Goal: Find specific page/section: Find specific page/section

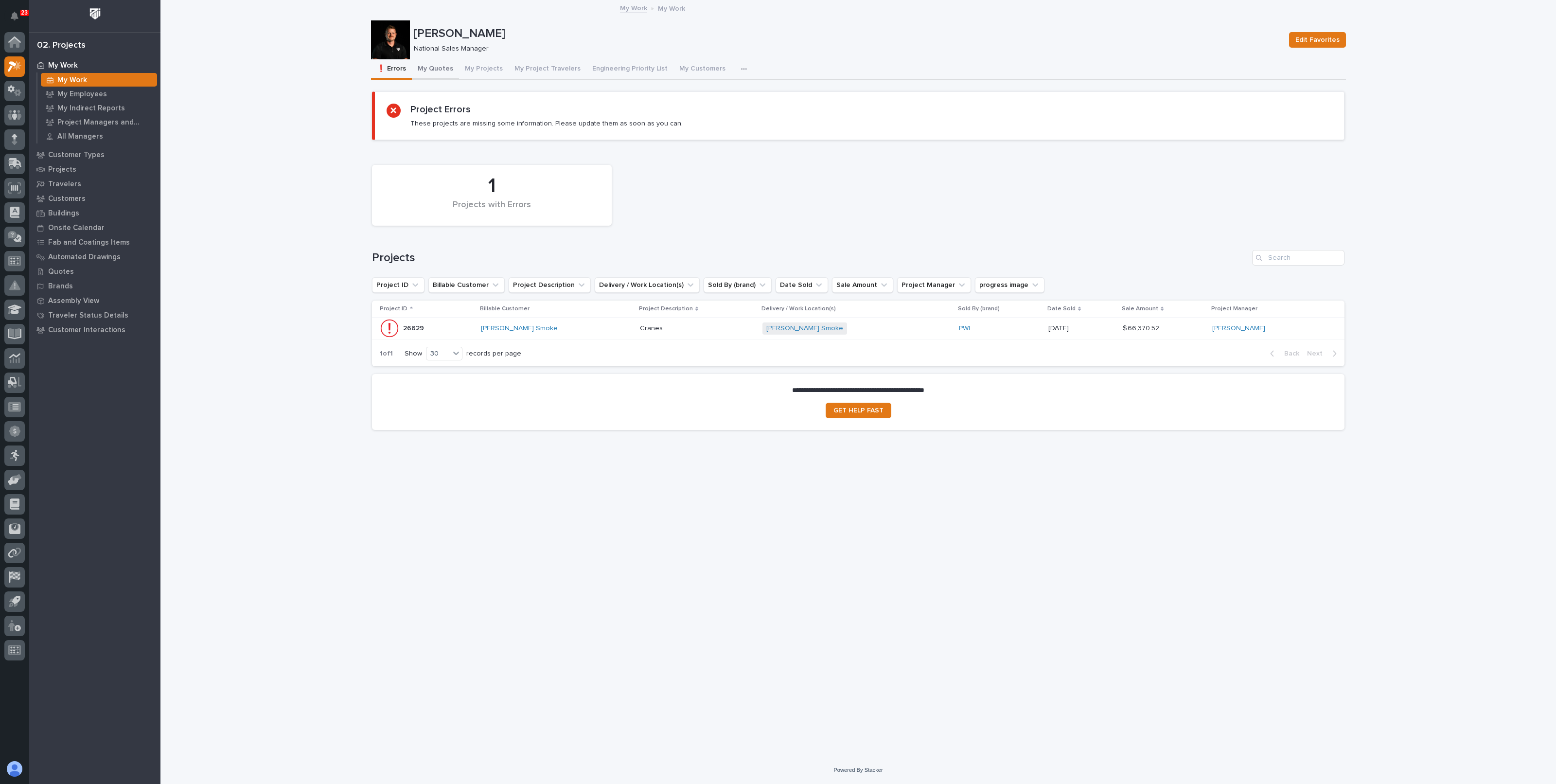
click at [422, 71] on button "My Quotes" at bounding box center [436, 69] width 47 height 21
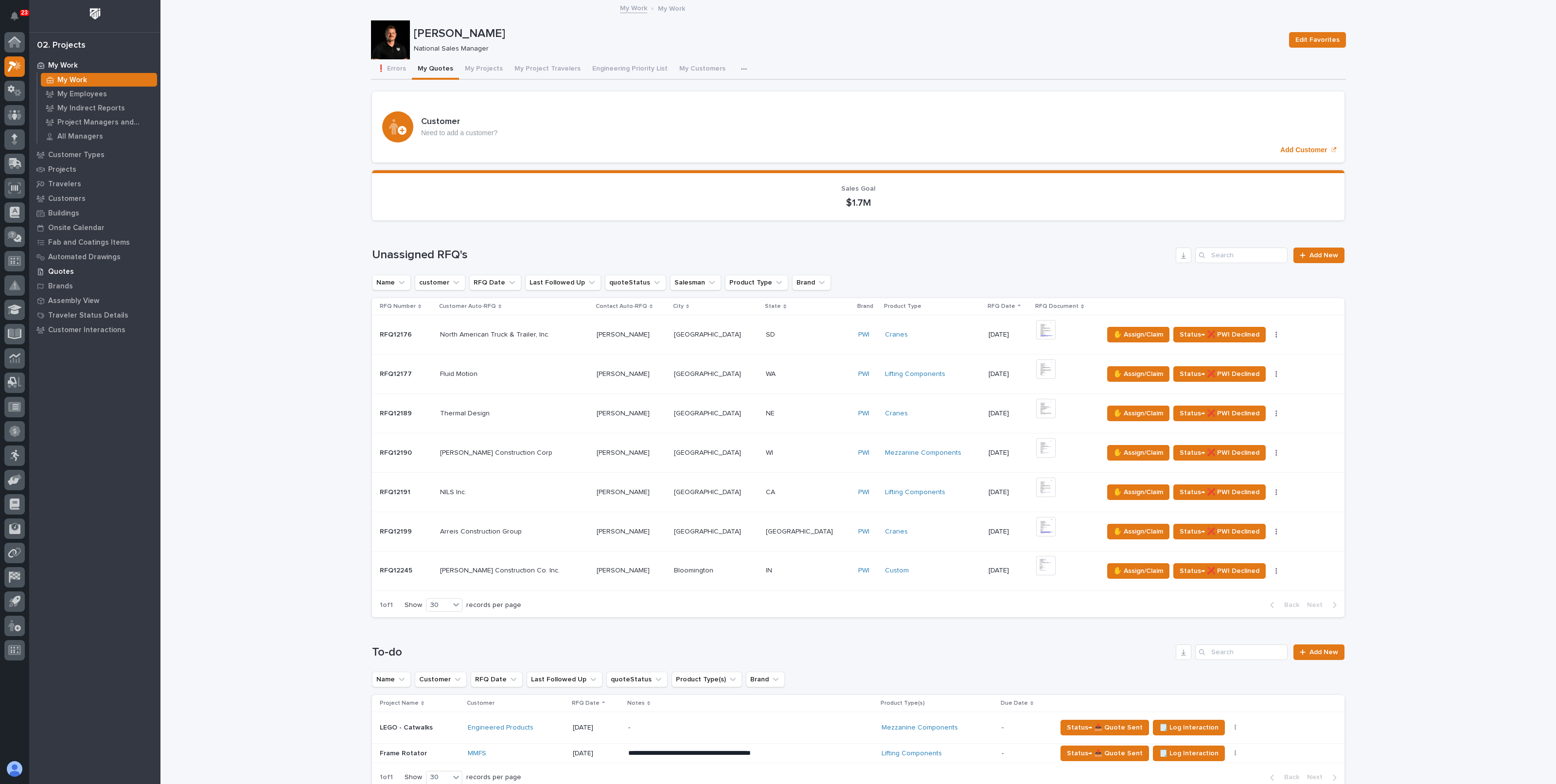
click at [65, 275] on div "Quotes" at bounding box center [94, 271] width 126 height 14
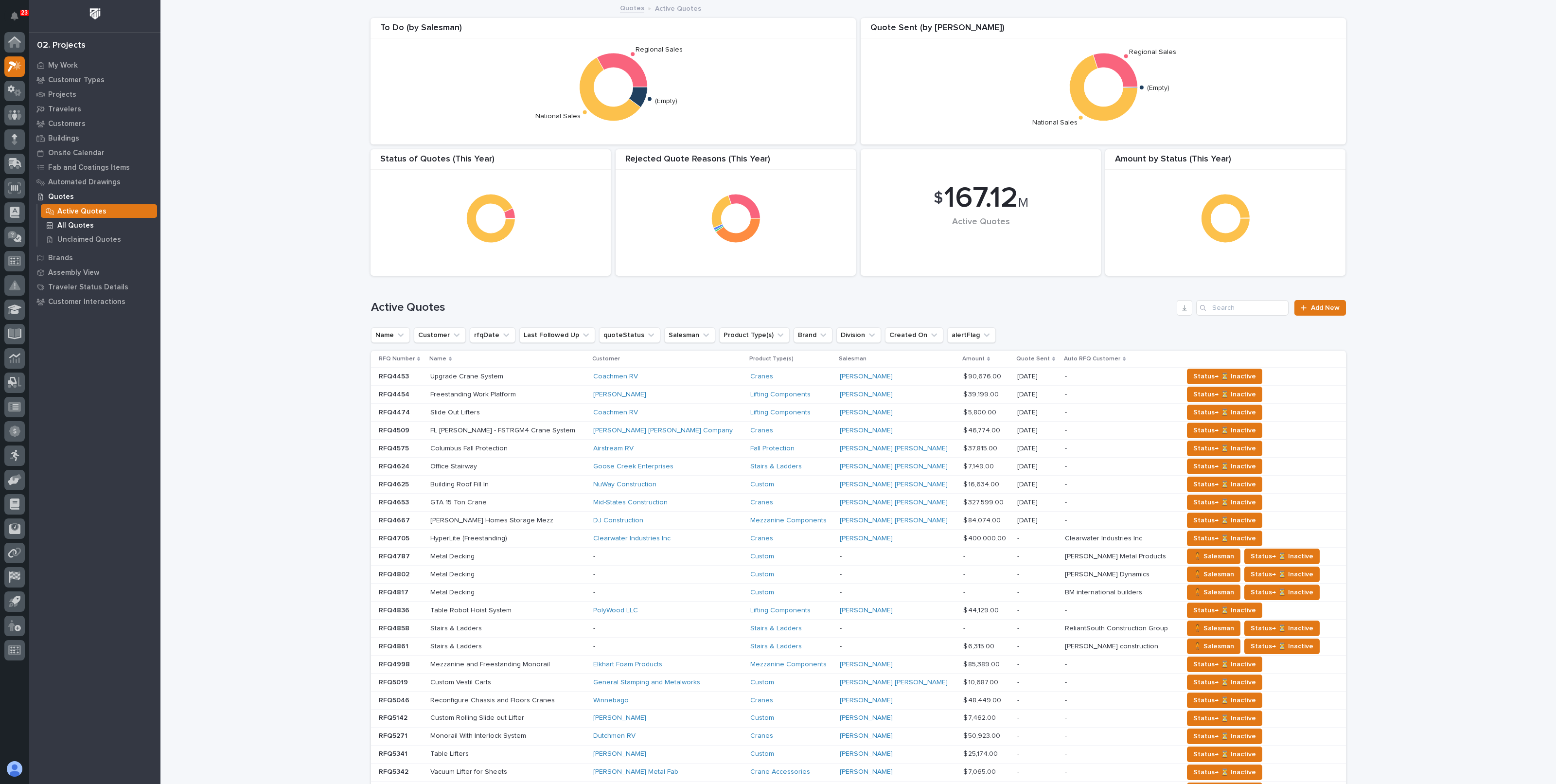
click at [83, 223] on p "All Quotes" at bounding box center [76, 225] width 36 height 8
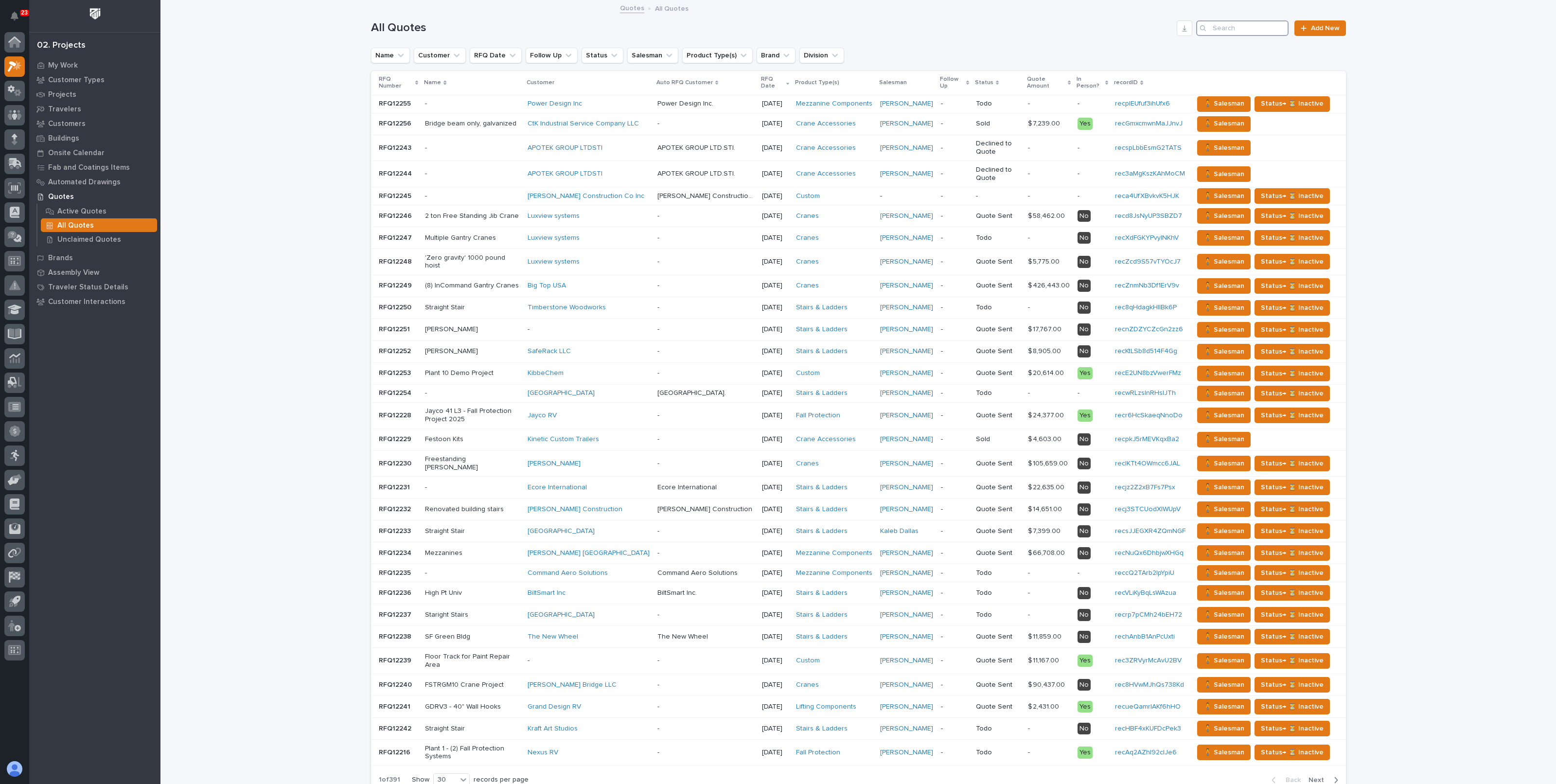
click at [1253, 31] on input "Search" at bounding box center [1242, 28] width 92 height 16
paste input "B&C Industrial Products, inc"
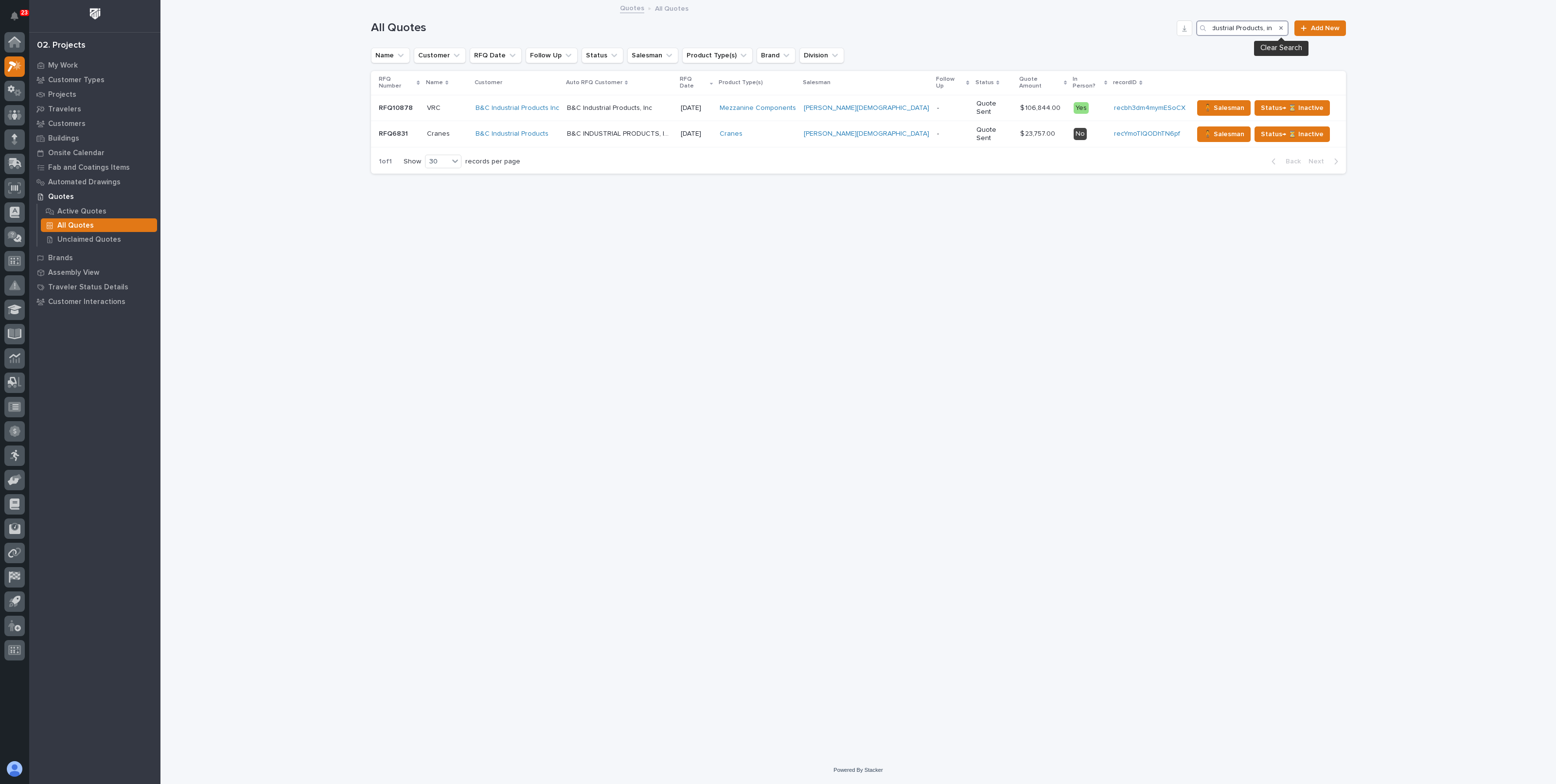
type input "B&C Industrial Products, inc"
click at [1283, 27] on icon "Search" at bounding box center [1281, 28] width 4 height 4
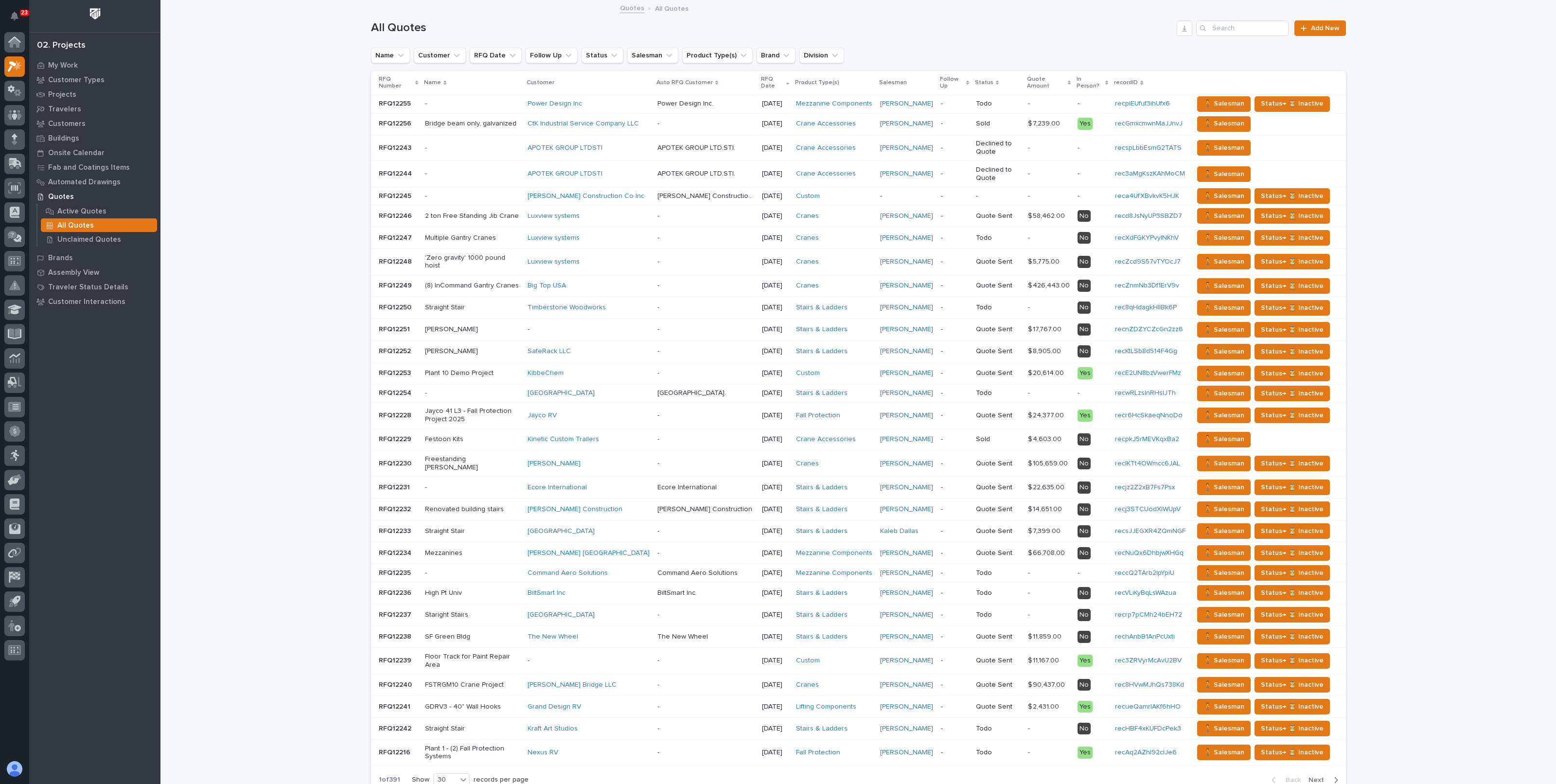
click at [268, 95] on div "Loading... Saving… Loading... Saving… All Quotes Add New Name Customer RFQ Date…" at bounding box center [858, 425] width 1395 height 847
click at [65, 126] on p "Customers" at bounding box center [67, 124] width 37 height 8
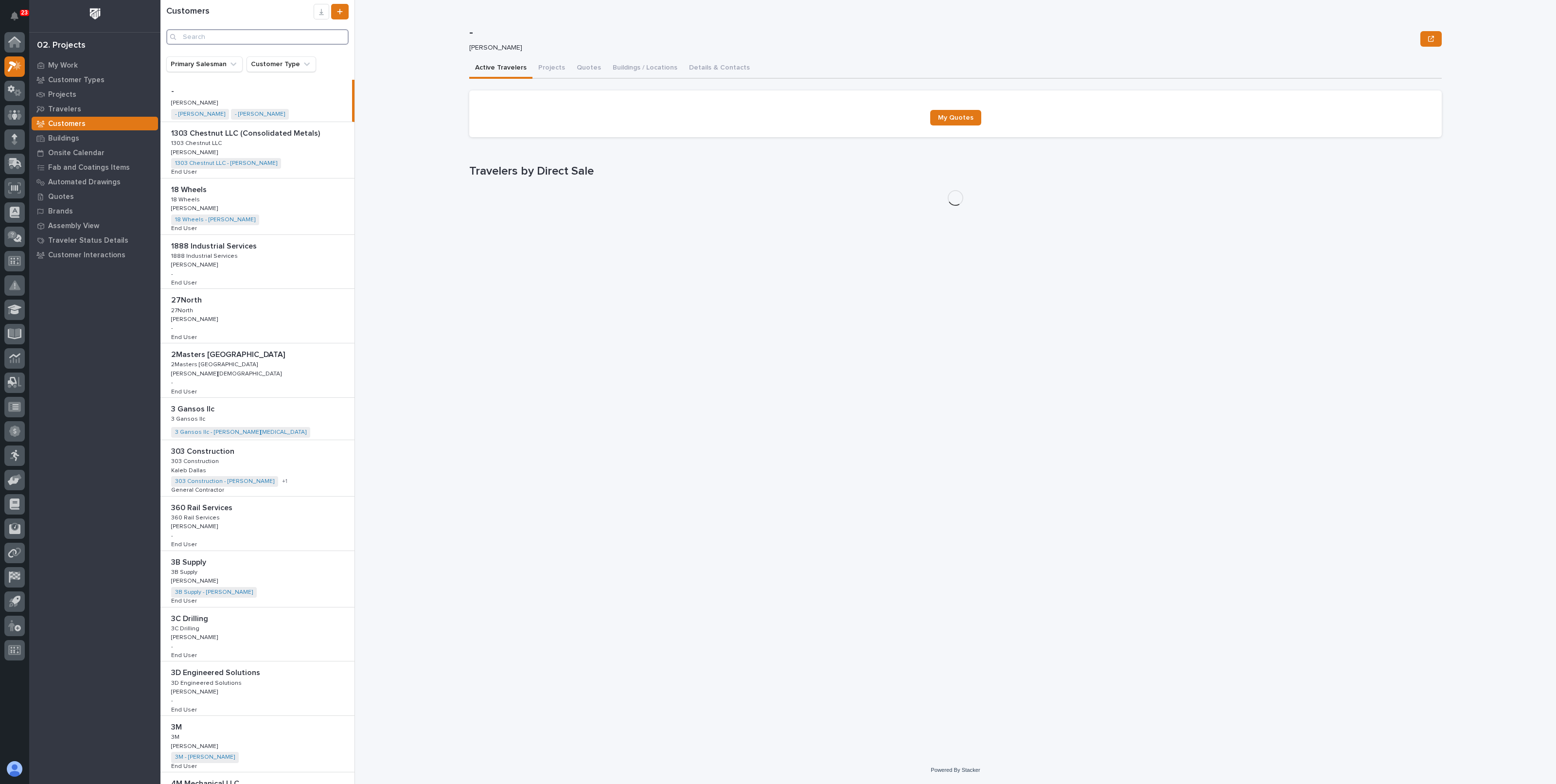
click at [230, 38] on input "Search" at bounding box center [257, 37] width 182 height 16
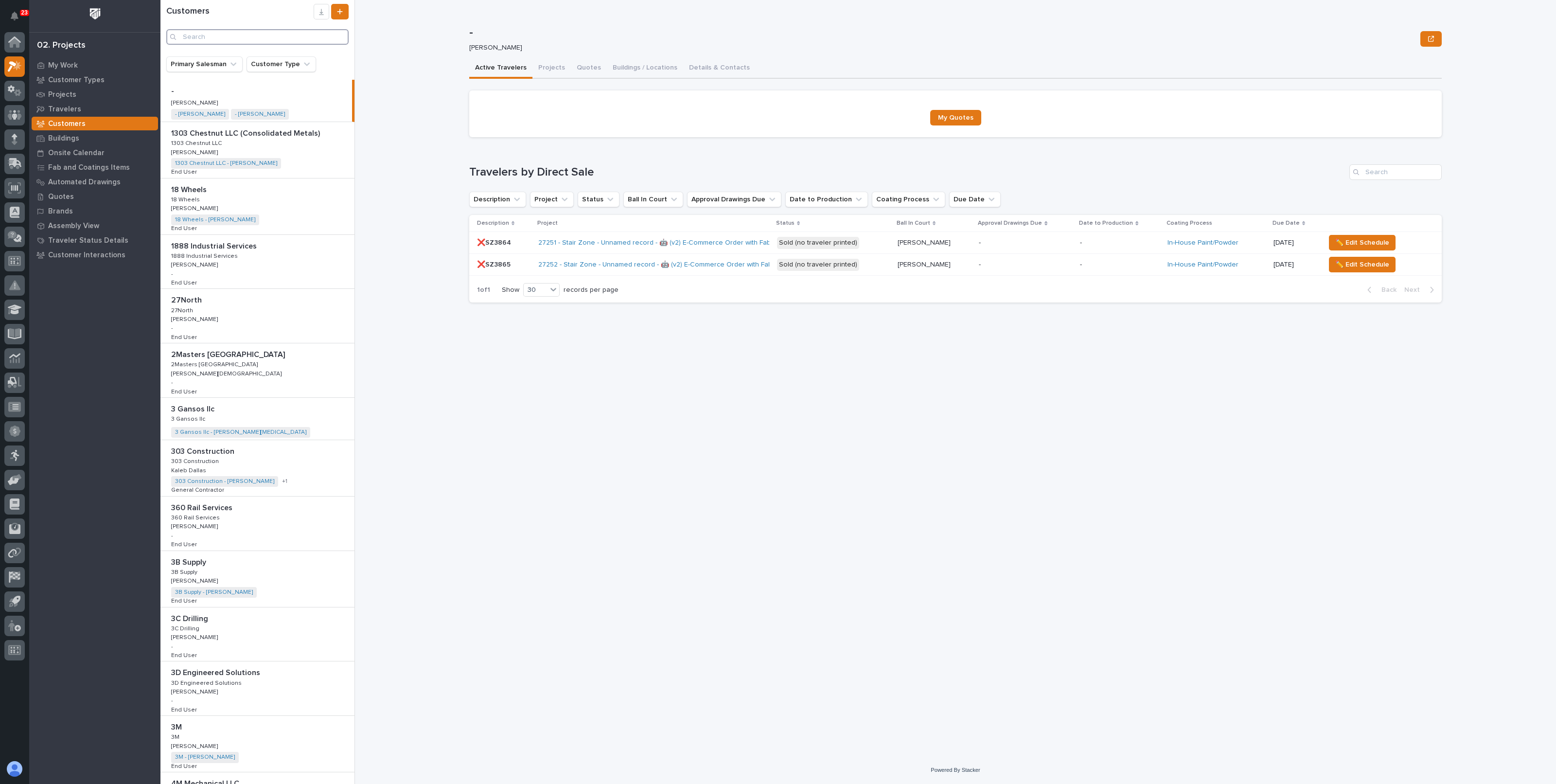
paste input "B&C Industrial Products, inc"
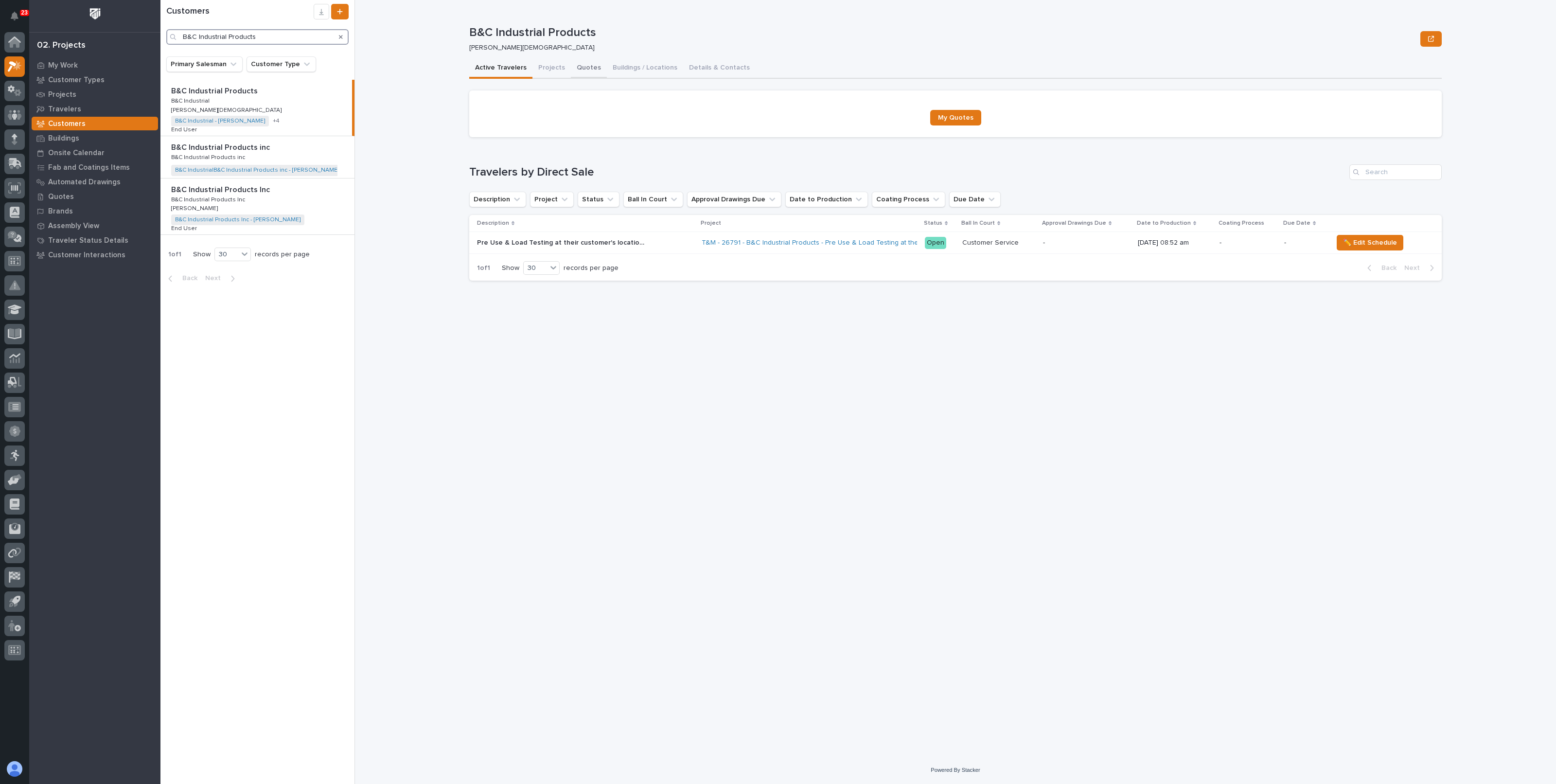
type input "B&C Industrial Products"
click at [585, 66] on button "Quotes" at bounding box center [589, 69] width 36 height 21
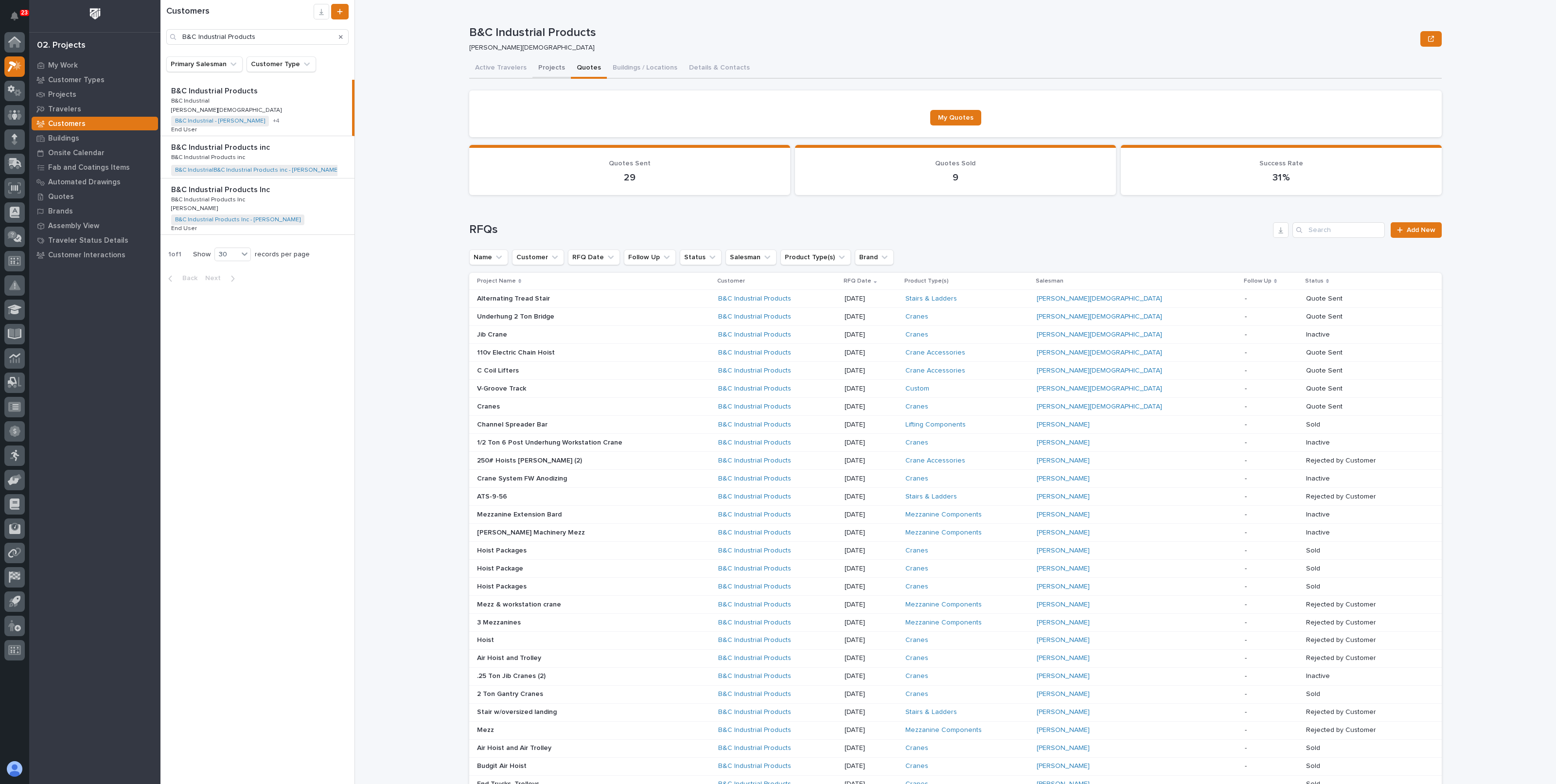
click at [551, 69] on button "Projects" at bounding box center [551, 69] width 39 height 21
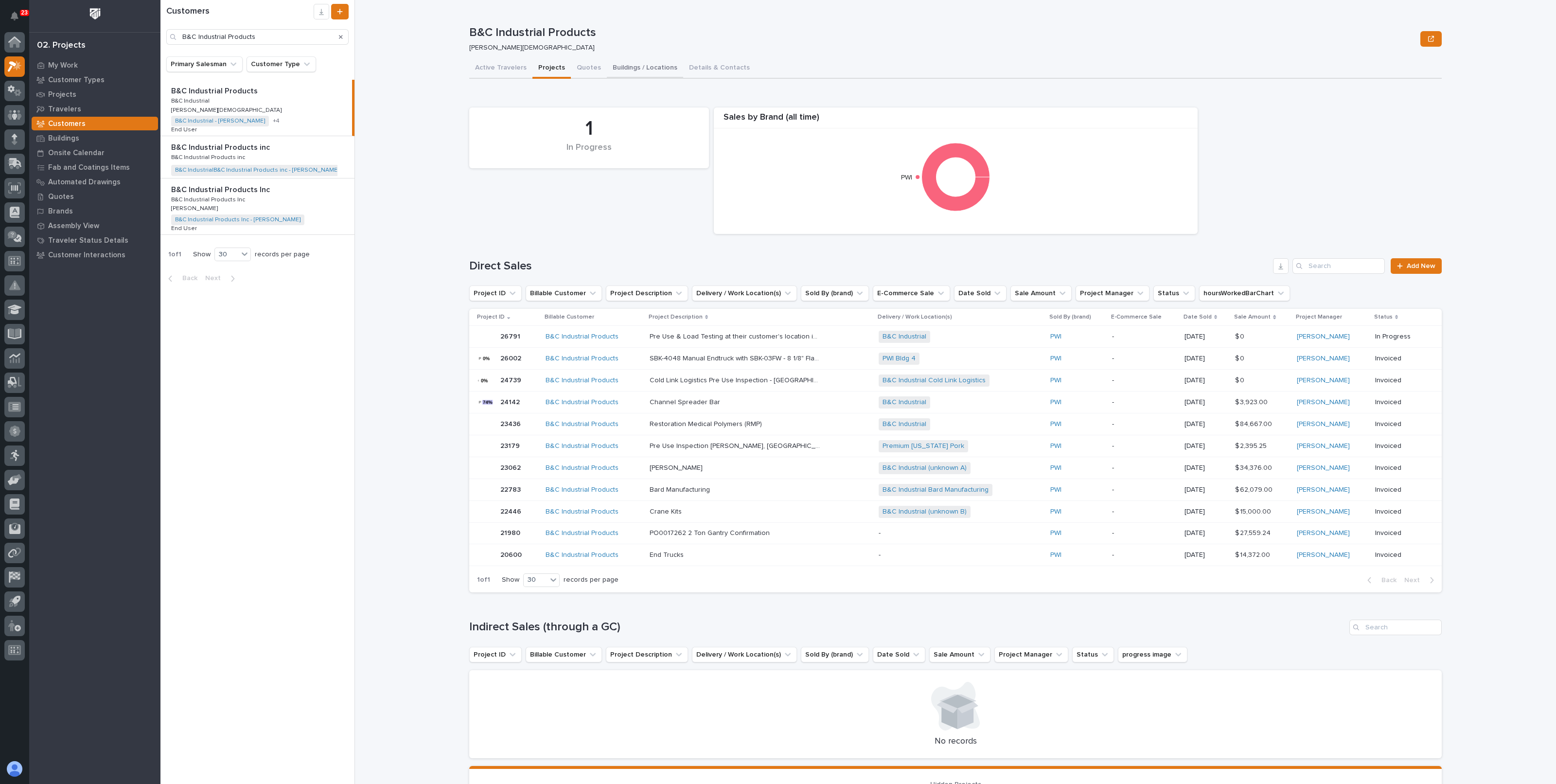
click at [617, 69] on button "Buildings / Locations" at bounding box center [645, 69] width 76 height 21
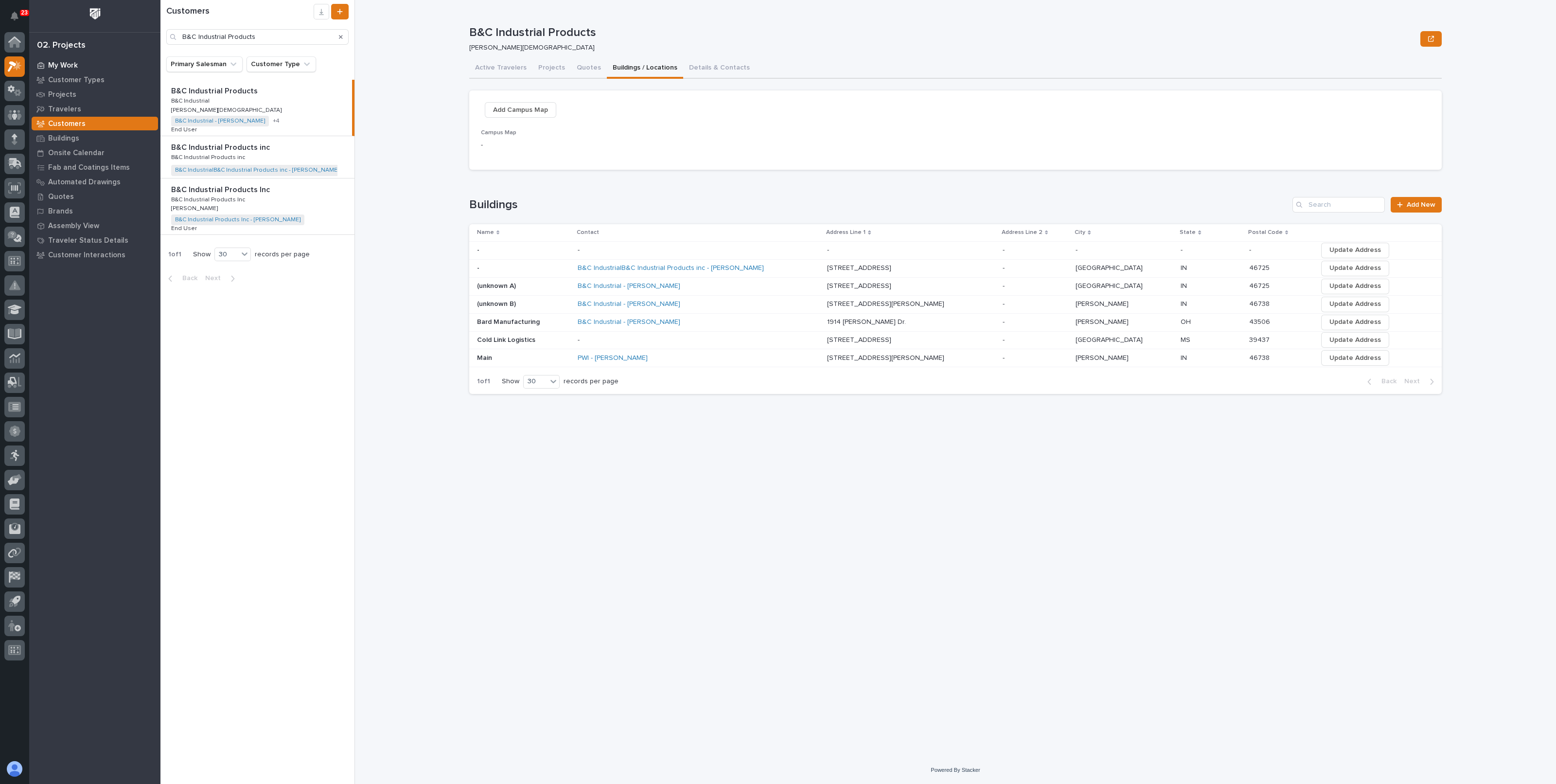
click at [63, 62] on p "My Work" at bounding box center [63, 65] width 30 height 8
